Goal: Transaction & Acquisition: Purchase product/service

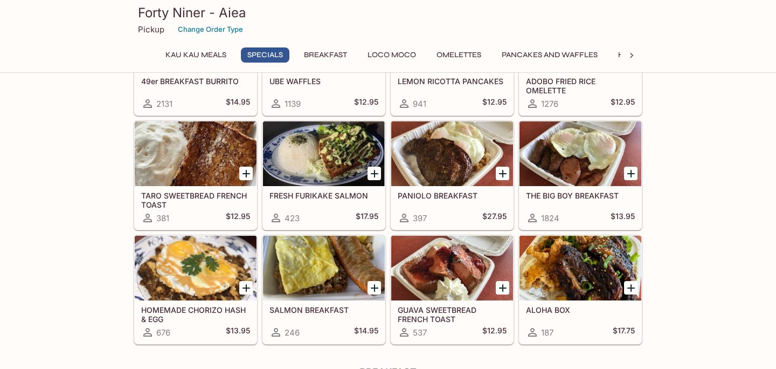
scroll to position [262, 0]
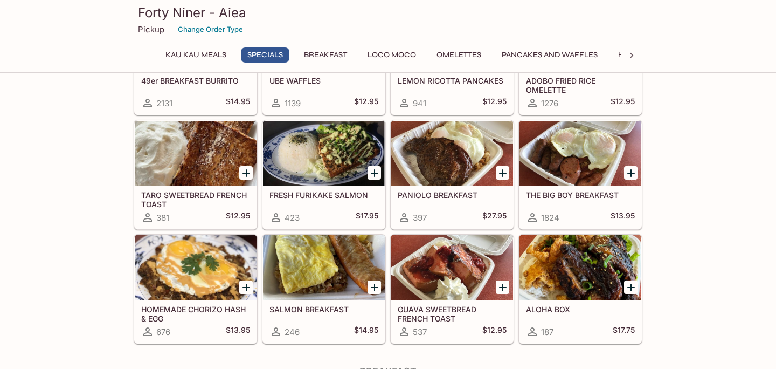
click at [553, 164] on div at bounding box center [580, 153] width 122 height 65
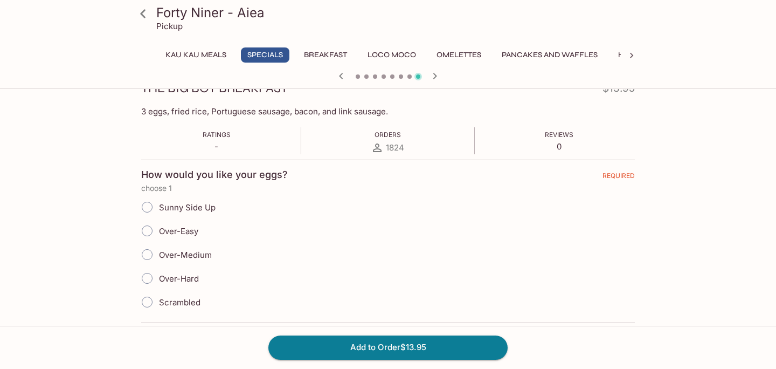
scroll to position [163, 0]
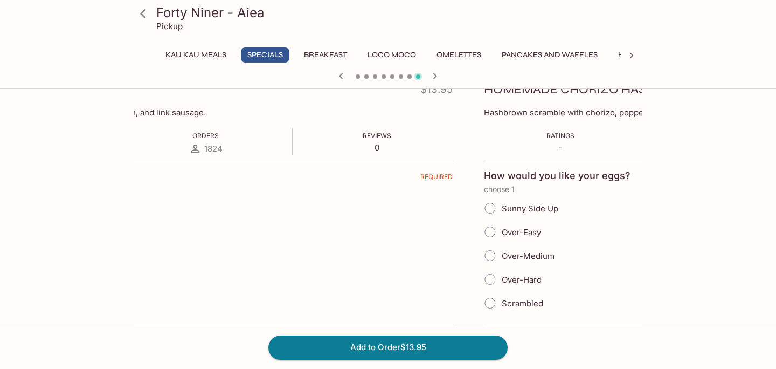
click at [208, 120] on div "THE BIG BOY BREAKFAST $13.95 3 eggs, fried rice, Portuguese sausage, bacon, and…" at bounding box center [206, 269] width 509 height 392
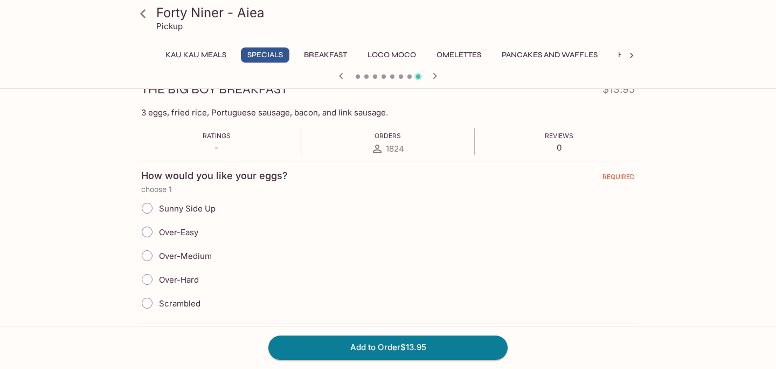
click at [141, 115] on p "3 eggs, fried rice, Portuguese sausage, bacon, and link sausage." at bounding box center [388, 112] width 494 height 10
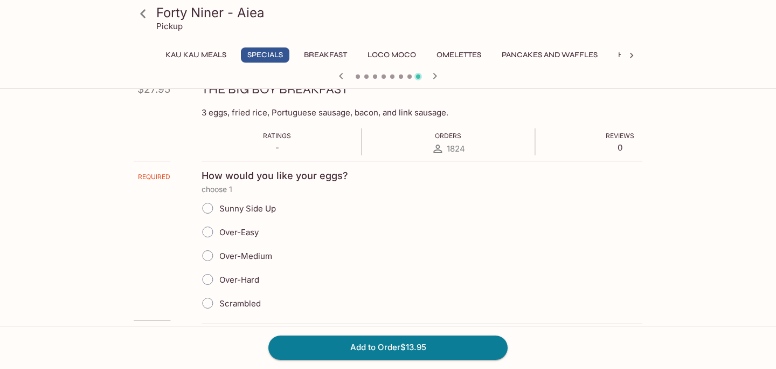
click at [205, 116] on p "3 eggs, fried rice, Portuguese sausage, bacon, and link sausage." at bounding box center [449, 112] width 494 height 10
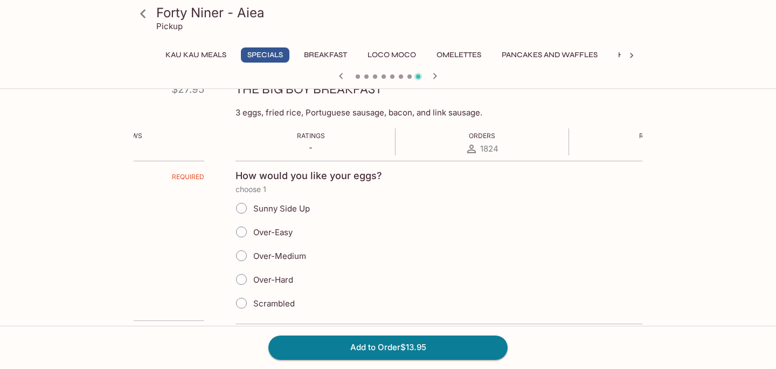
click at [237, 115] on p "3 eggs, fried rice, Portuguese sausage, bacon, and link sausage." at bounding box center [482, 112] width 494 height 10
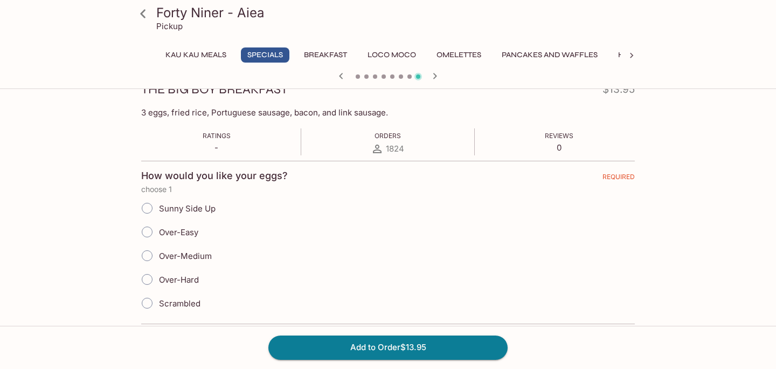
click at [237, 115] on p "3 eggs, fried rice, Portuguese sausage, bacon, and link sausage." at bounding box center [388, 112] width 494 height 10
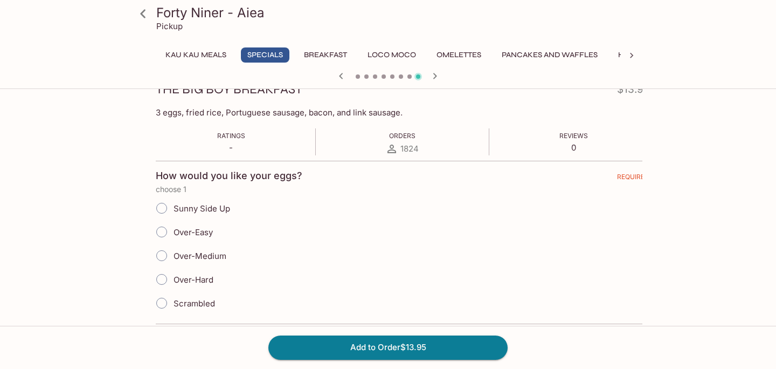
click at [252, 109] on p "3 eggs, fried rice, Portuguese sausage, bacon, and link sausage." at bounding box center [403, 112] width 494 height 10
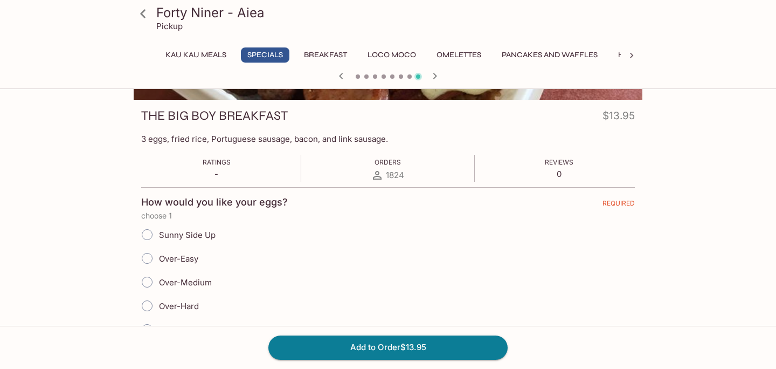
scroll to position [134, 0]
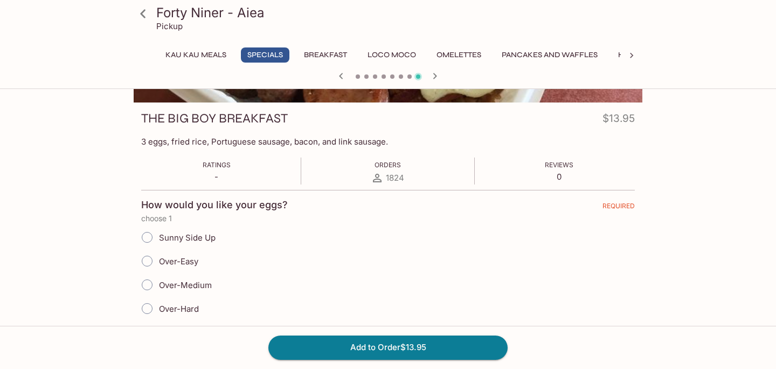
click at [253, 141] on p "3 eggs, fried rice, Portuguese sausage, bacon, and link sausage." at bounding box center [388, 141] width 494 height 10
click at [253, 140] on p "3 eggs, fried rice, Portuguese sausage, bacon, and link sausage." at bounding box center [388, 141] width 494 height 10
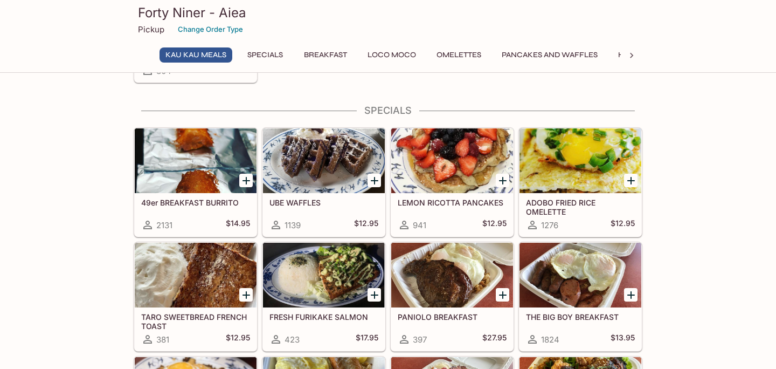
scroll to position [137, 0]
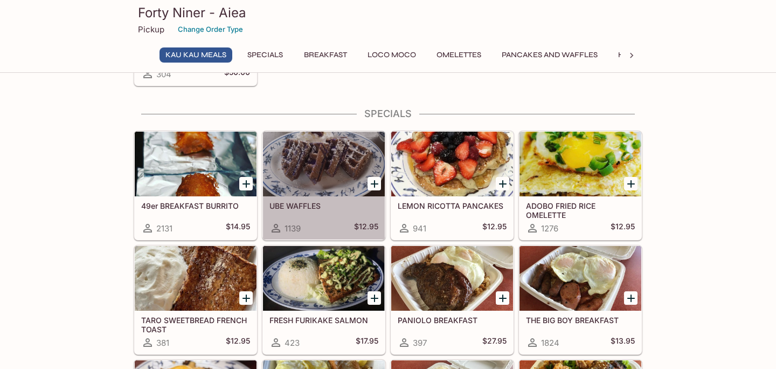
click at [341, 164] on div at bounding box center [324, 163] width 122 height 65
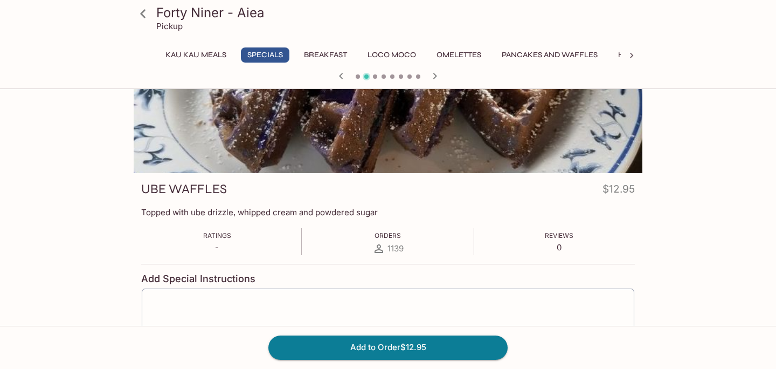
scroll to position [60, 0]
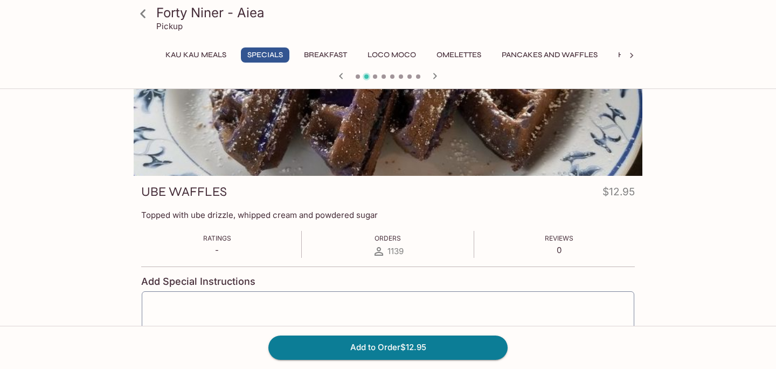
click at [142, 13] on icon at bounding box center [143, 13] width 19 height 19
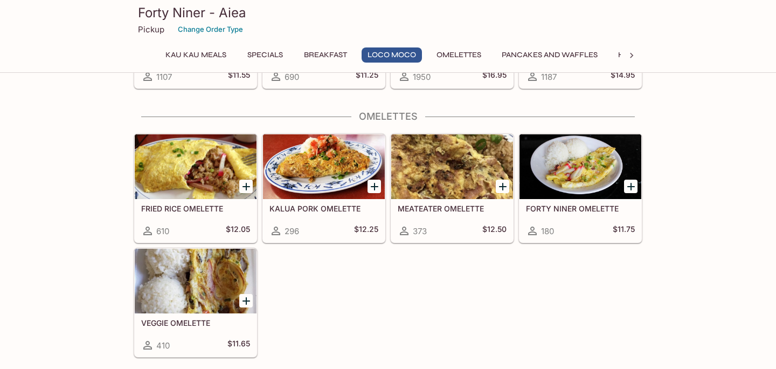
scroll to position [942, 0]
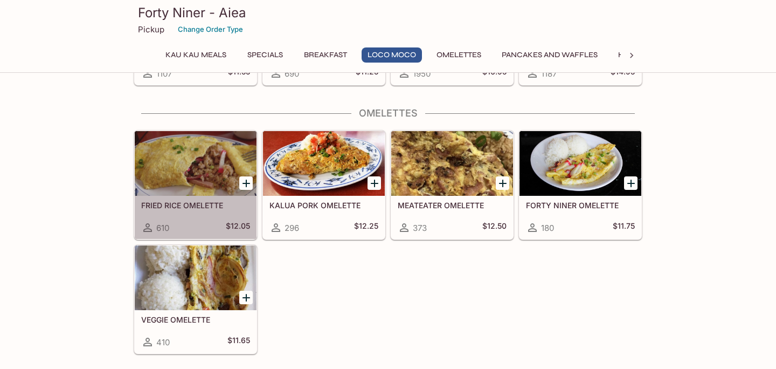
click at [171, 156] on div at bounding box center [196, 163] width 122 height 65
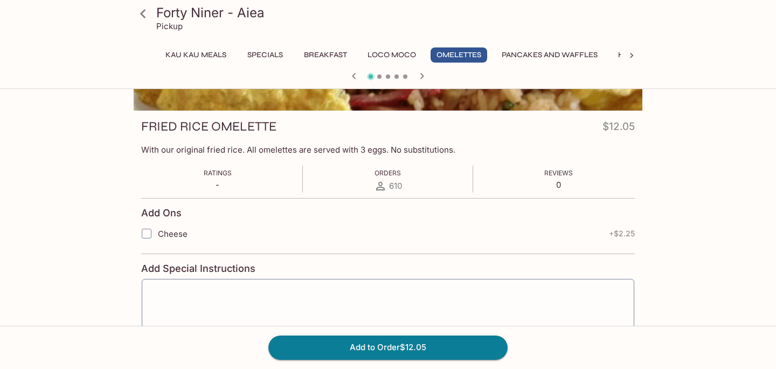
scroll to position [128, 0]
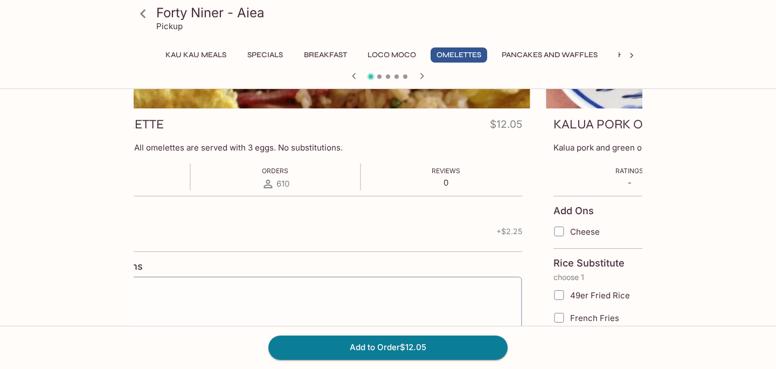
click at [394, 155] on div "FRIED RICE OMELETTE $12.05 With our original fried rice. All omelettes are serv…" at bounding box center [275, 250] width 509 height 285
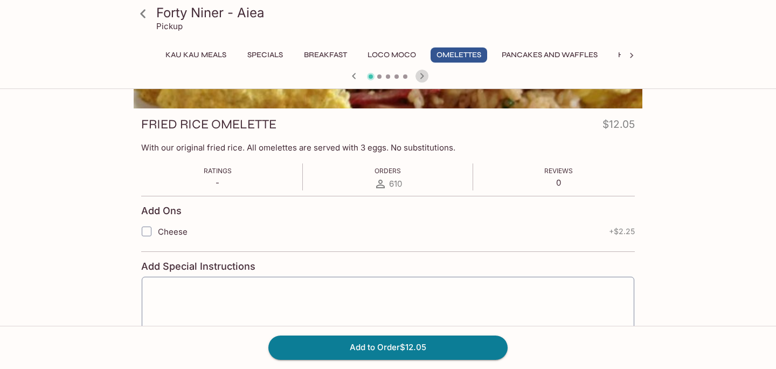
click at [427, 75] on icon "button" at bounding box center [421, 76] width 13 height 13
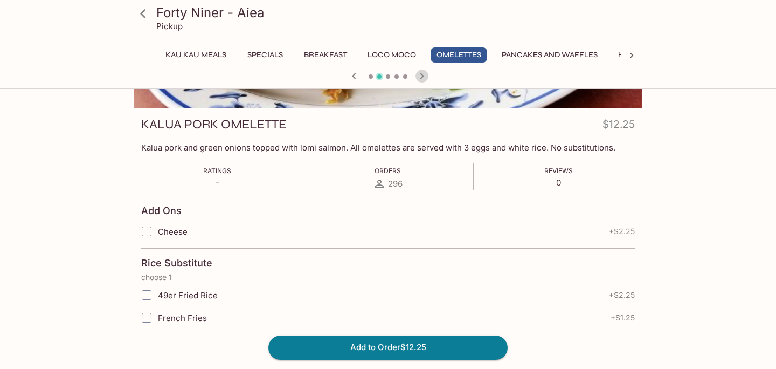
click at [427, 75] on icon "button" at bounding box center [421, 76] width 13 height 13
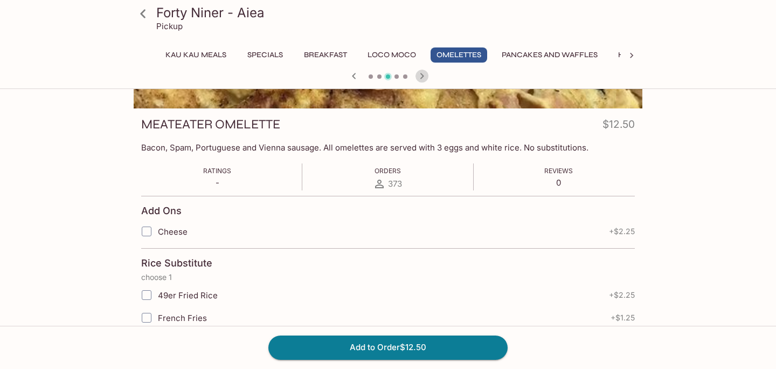
click at [427, 75] on icon "button" at bounding box center [421, 76] width 13 height 13
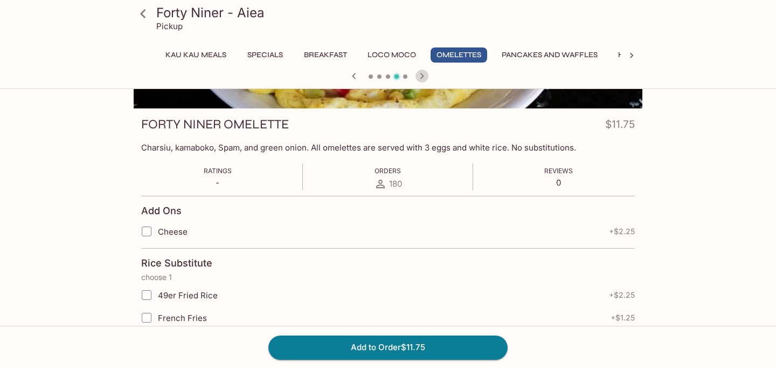
click at [427, 75] on icon "button" at bounding box center [421, 76] width 13 height 13
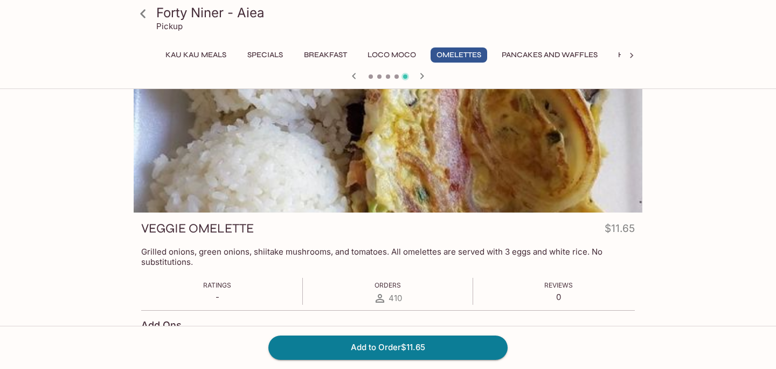
scroll to position [20, 0]
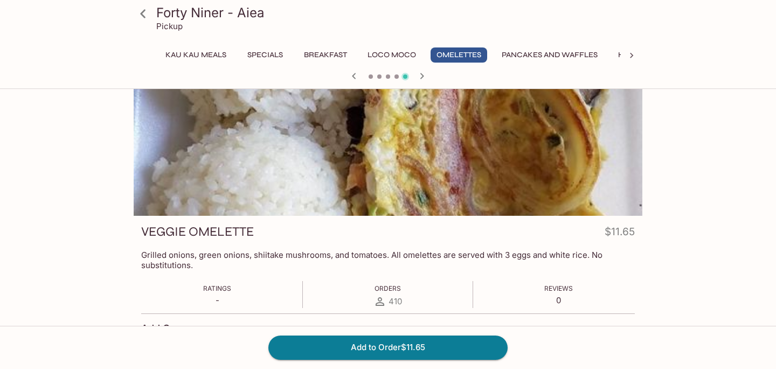
click at [356, 73] on icon "button" at bounding box center [354, 76] width 13 height 13
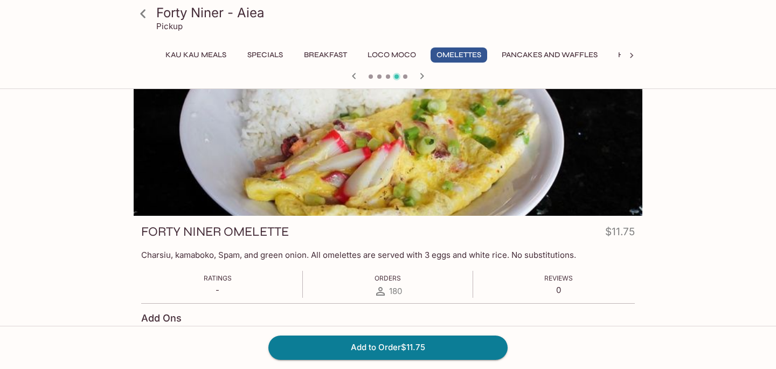
click at [356, 73] on icon "button" at bounding box center [354, 76] width 13 height 13
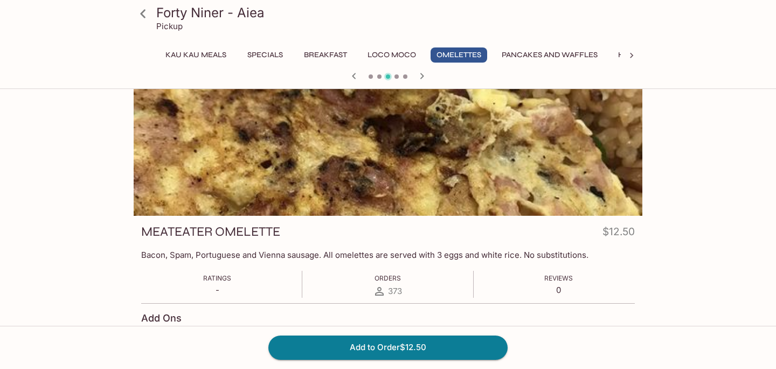
click at [424, 74] on icon "button" at bounding box center [421, 76] width 13 height 13
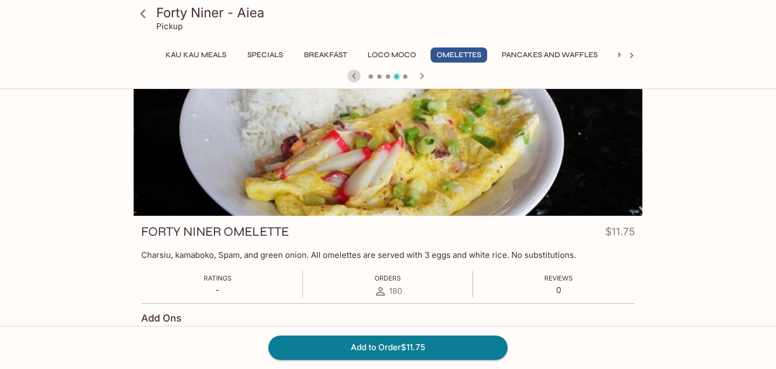
click at [353, 79] on icon "button" at bounding box center [354, 76] width 13 height 13
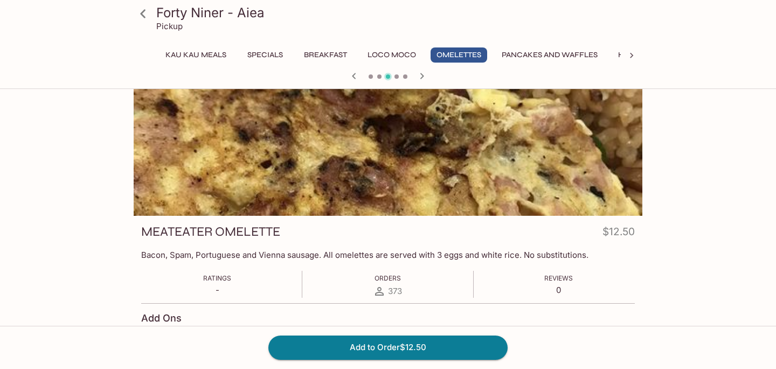
click at [353, 79] on icon "button" at bounding box center [354, 76] width 13 height 13
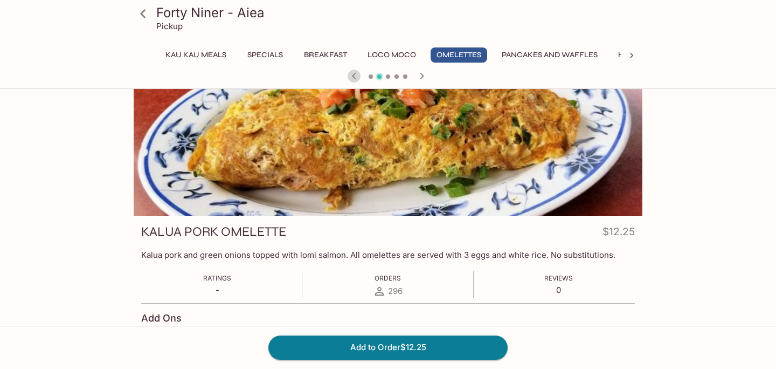
click at [353, 79] on icon "button" at bounding box center [354, 76] width 13 height 13
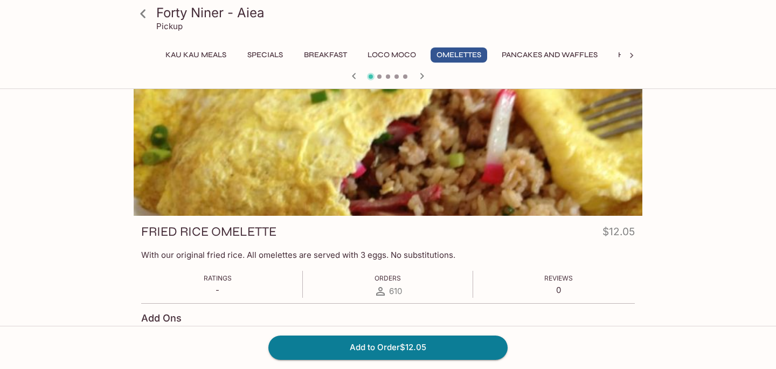
click at [145, 16] on icon at bounding box center [143, 13] width 19 height 19
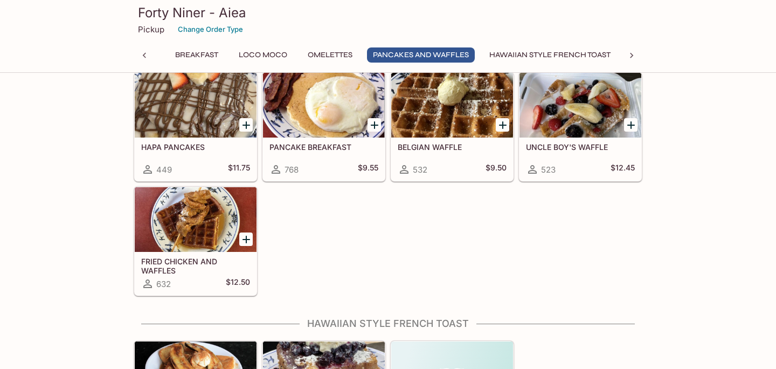
scroll to position [1333, 0]
